Goal: Information Seeking & Learning: Check status

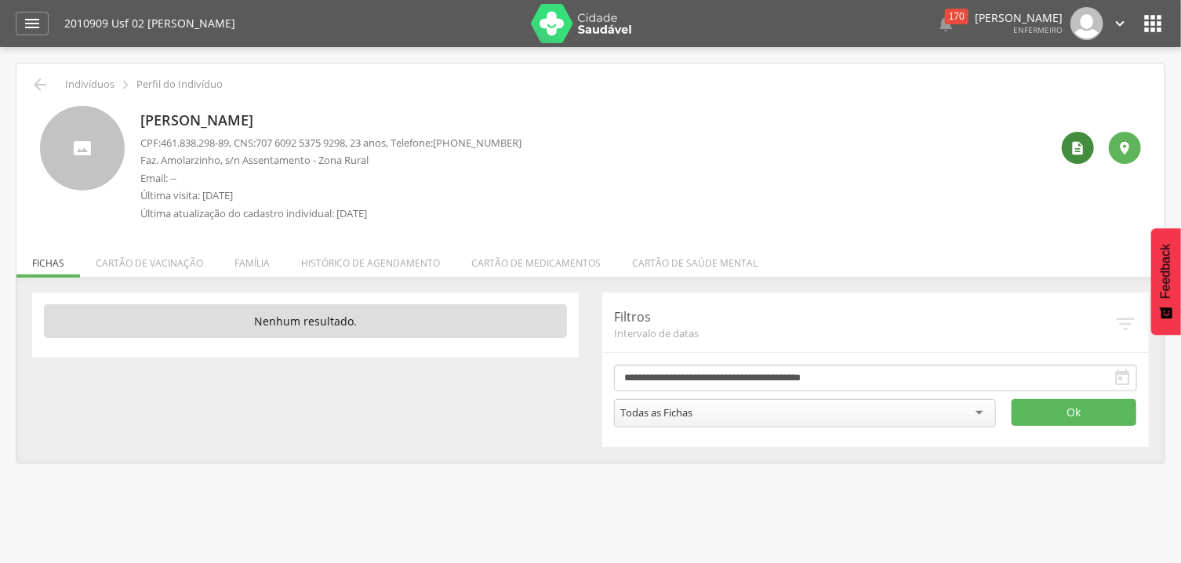
click at [1081, 142] on icon "" at bounding box center [1078, 148] width 16 height 16
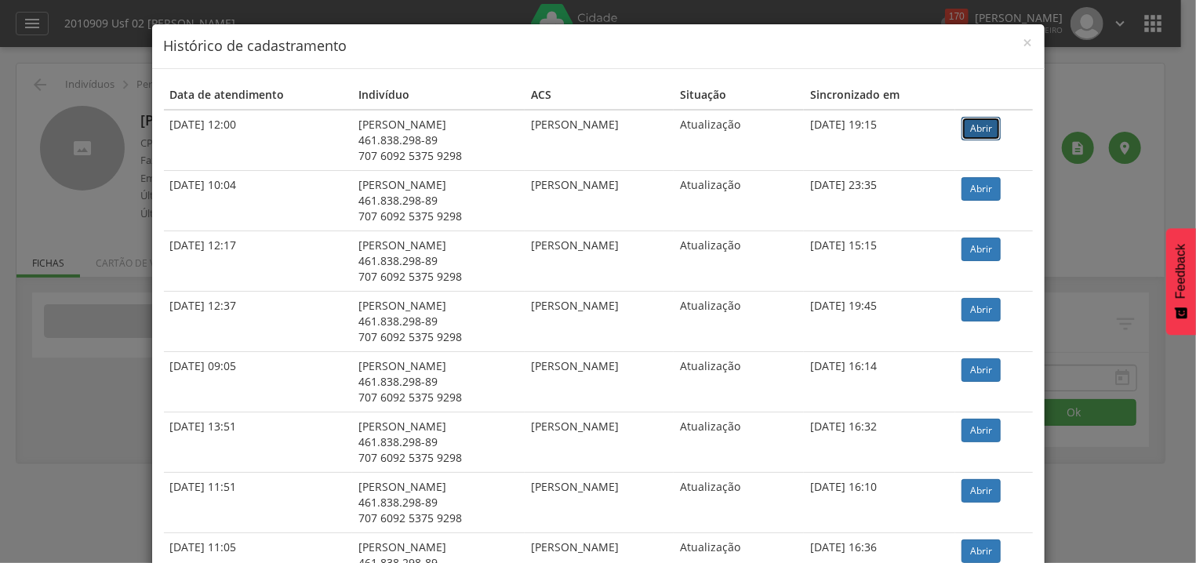
click at [999, 132] on link "Abrir" at bounding box center [980, 129] width 39 height 24
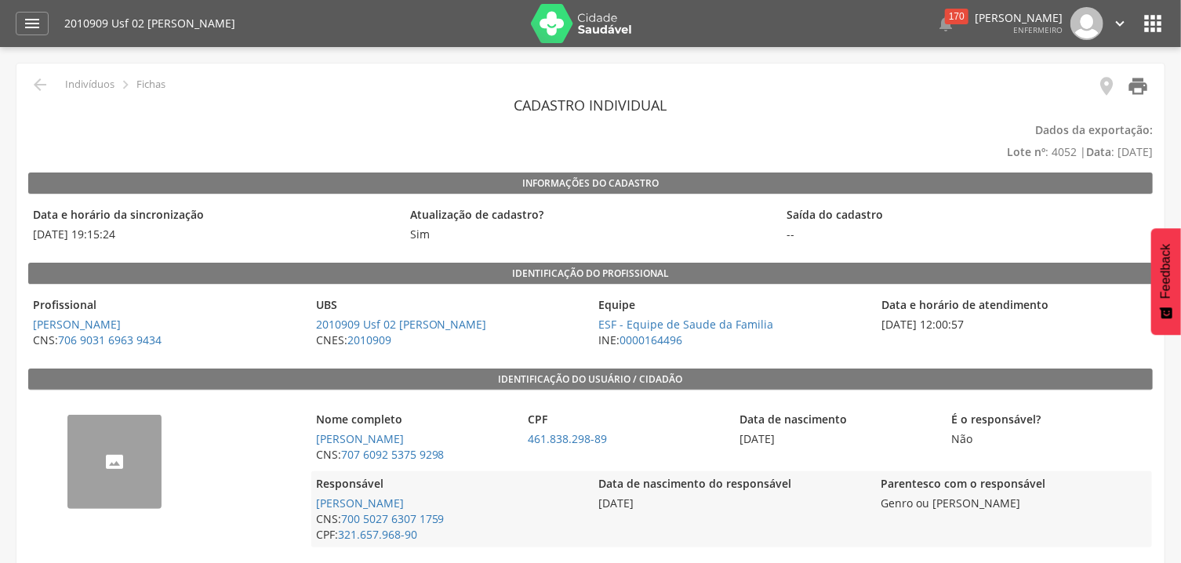
click at [1135, 85] on icon "" at bounding box center [1138, 86] width 22 height 22
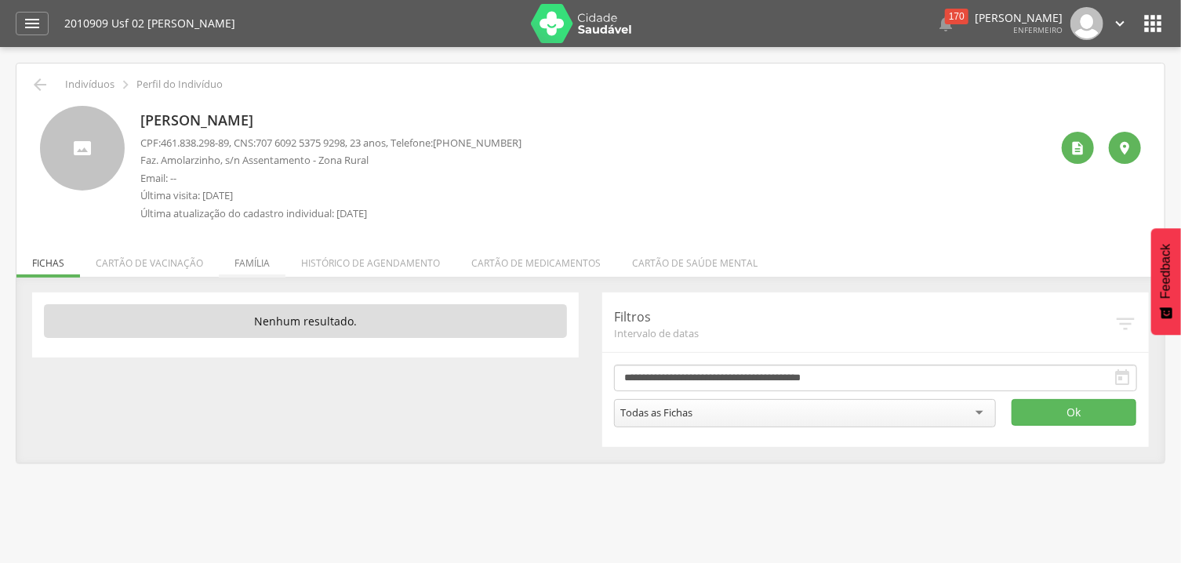
click at [249, 263] on li "Família" at bounding box center [252, 259] width 67 height 37
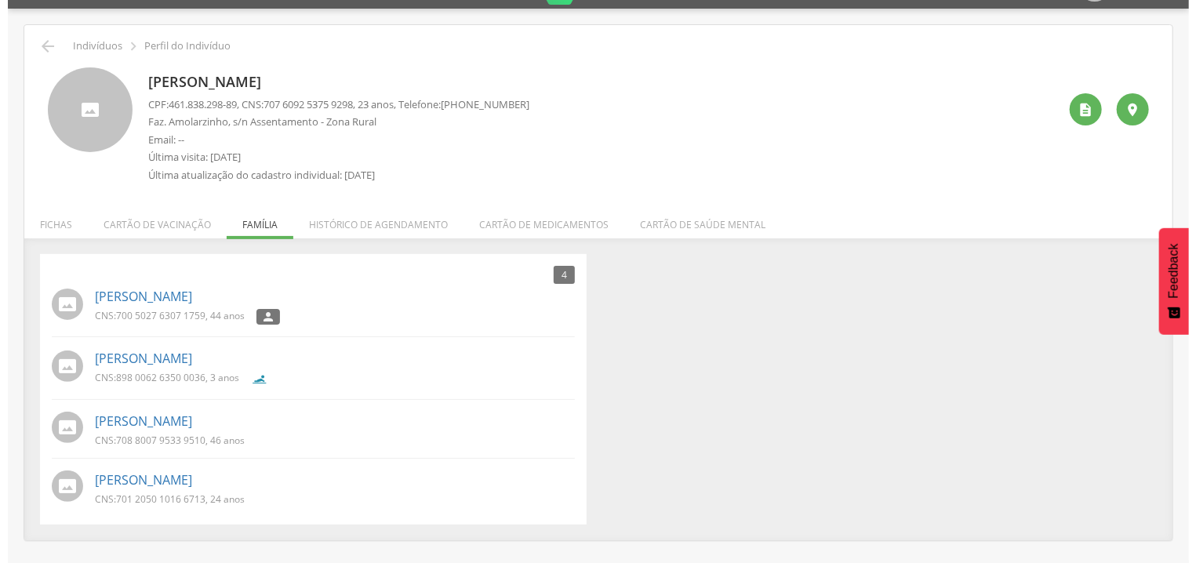
scroll to position [47, 0]
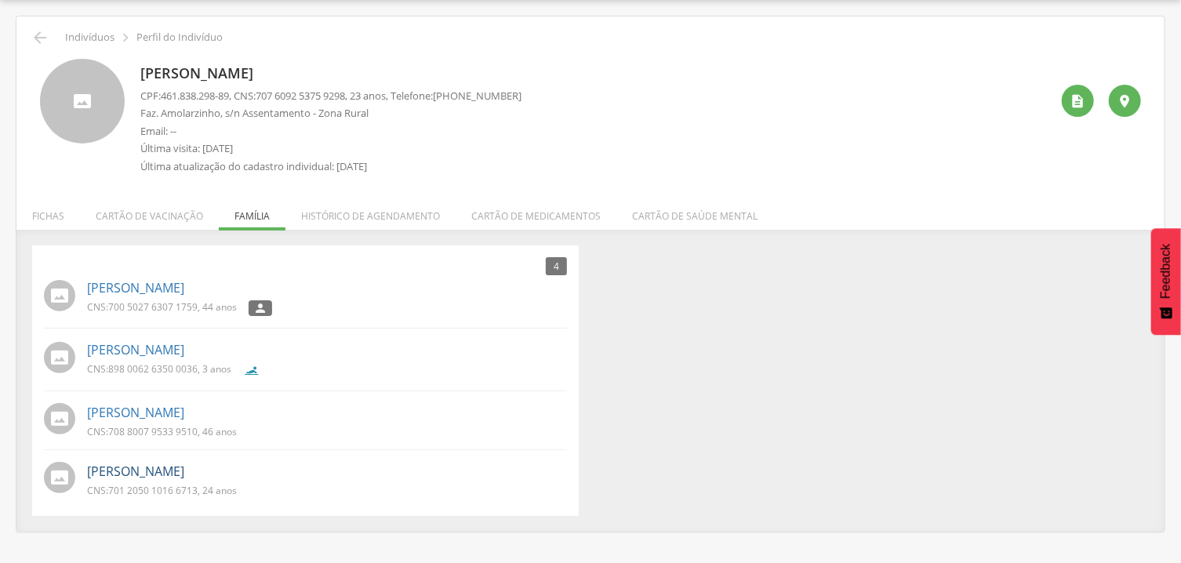
click at [184, 467] on link "Jose Jefferson Martiniano dos Santos" at bounding box center [135, 472] width 97 height 18
click at [270, 467] on div " Supervisão  Distritos  Ubs Coordenador: - Flexeiras / AL Intervalo de Tempo…" at bounding box center [590, 281] width 1181 height 563
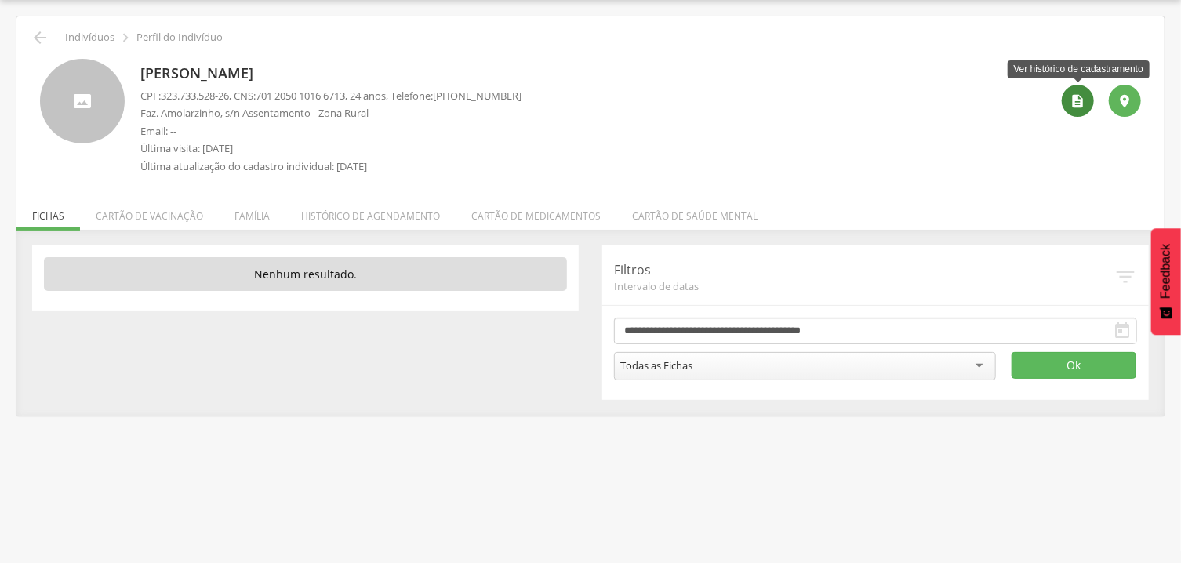
click at [1081, 100] on icon "" at bounding box center [1078, 101] width 16 height 16
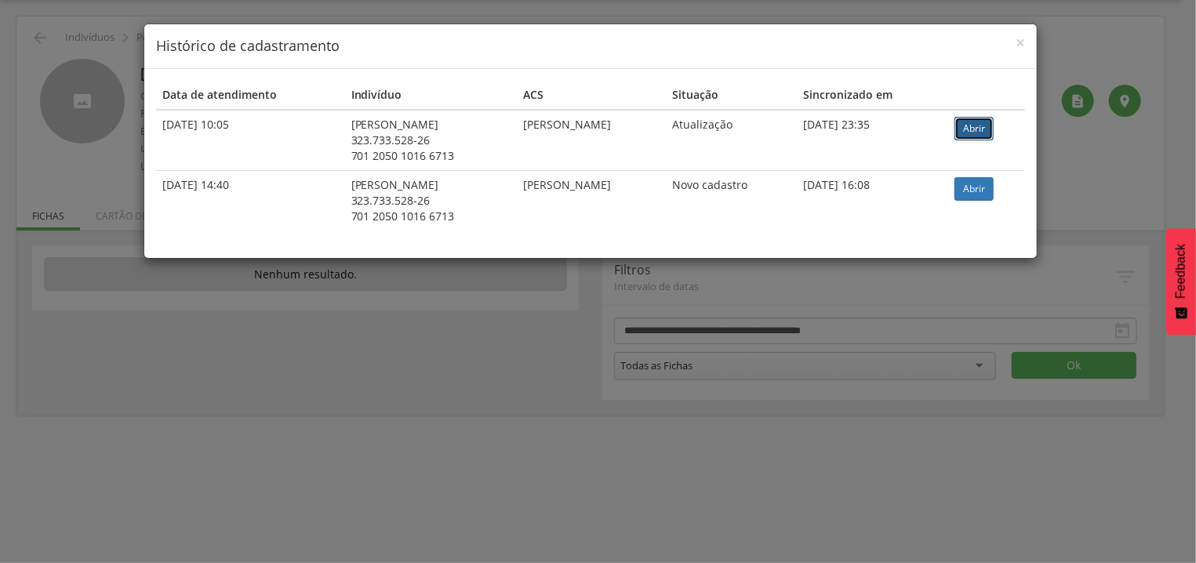
click at [990, 127] on link "Abrir" at bounding box center [973, 129] width 39 height 24
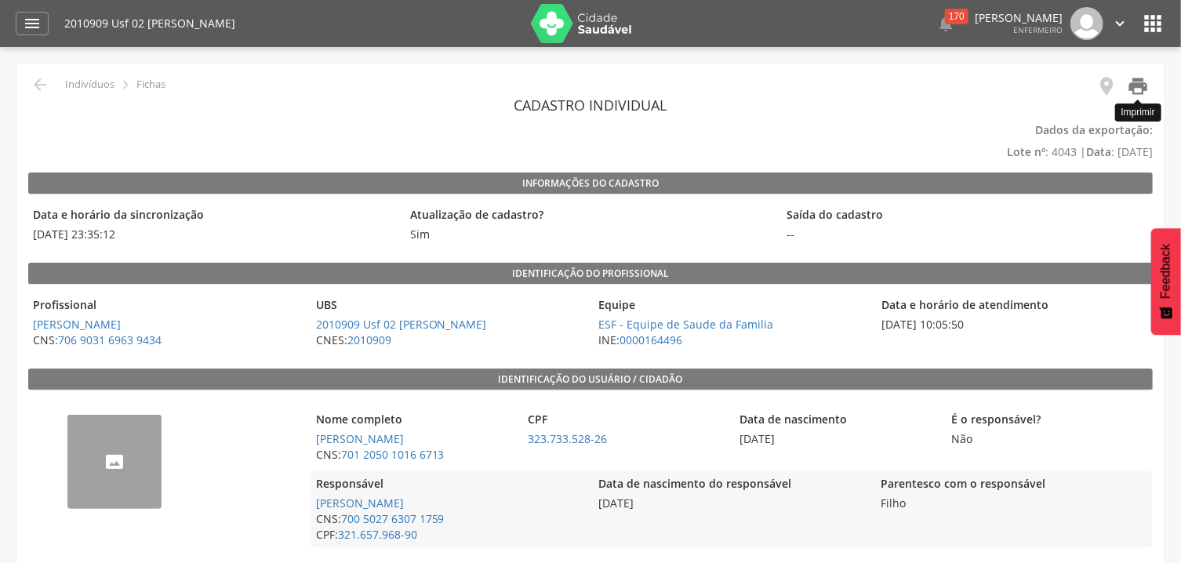
click at [1143, 84] on icon "" at bounding box center [1138, 86] width 22 height 22
